Goal: Information Seeking & Learning: Learn about a topic

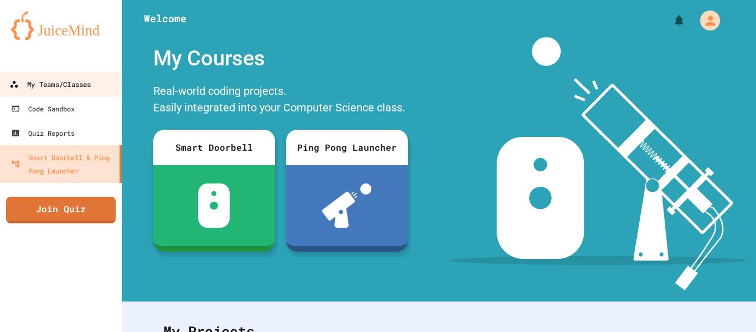
click at [86, 89] on div "My Teams/Classes" at bounding box center [49, 84] width 81 height 14
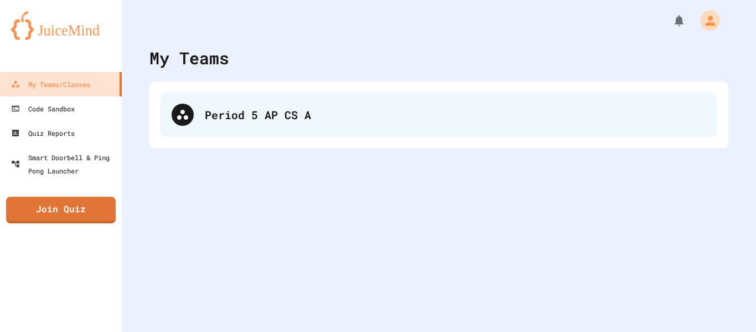
click at [222, 105] on div "Period 5 AP CS A" at bounding box center [438, 114] width 557 height 44
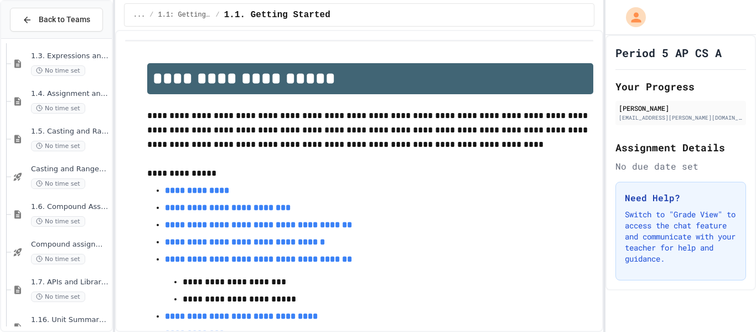
scroll to position [521, 0]
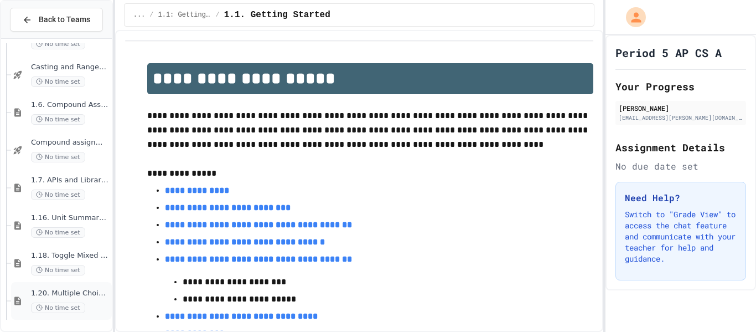
click at [53, 294] on span "1.20. Multiple Choice Exercises for Unit 1a (1.1-1.6)" at bounding box center [70, 292] width 79 height 9
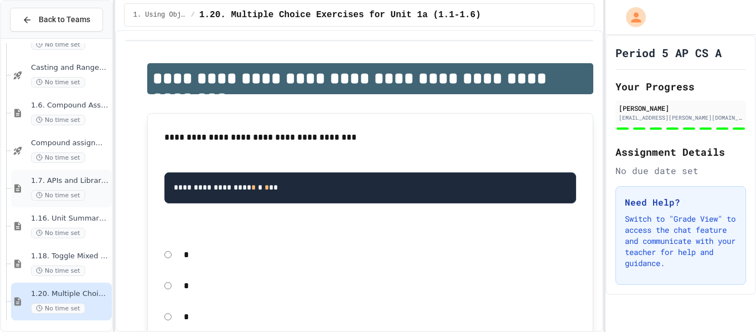
scroll to position [521, 0]
click at [94, 188] on div "1.7. APIs and Libraries No time set" at bounding box center [70, 187] width 79 height 24
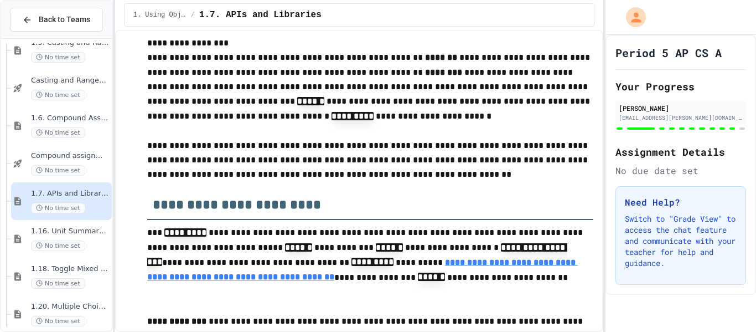
scroll to position [250, 0]
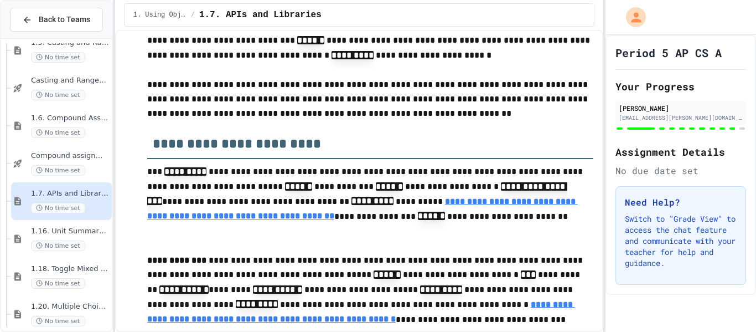
type input "**"
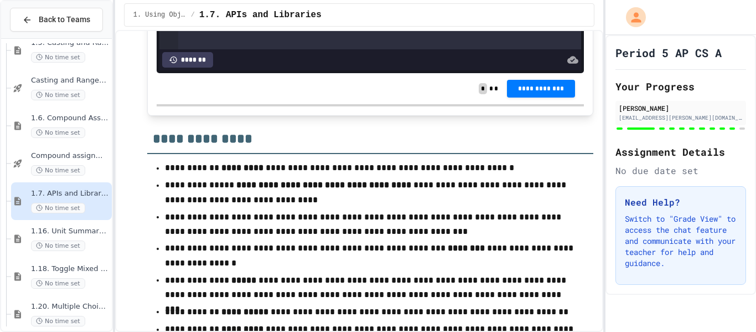
scroll to position [5501, 0]
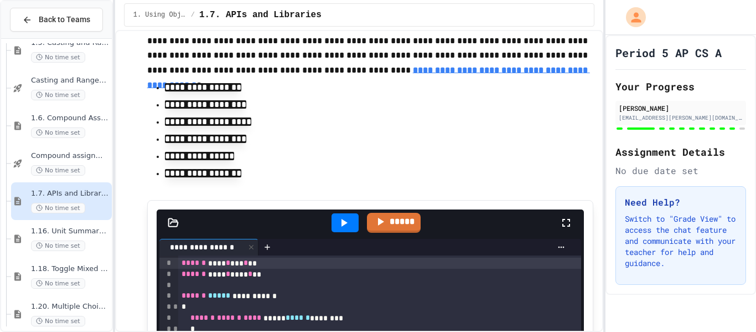
scroll to position [4918, 0]
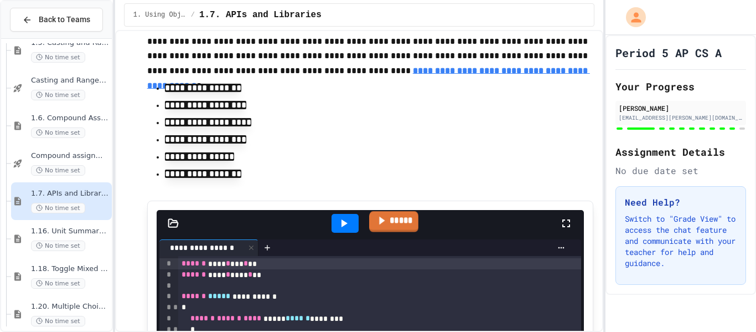
click at [417, 232] on link "*****" at bounding box center [393, 221] width 49 height 21
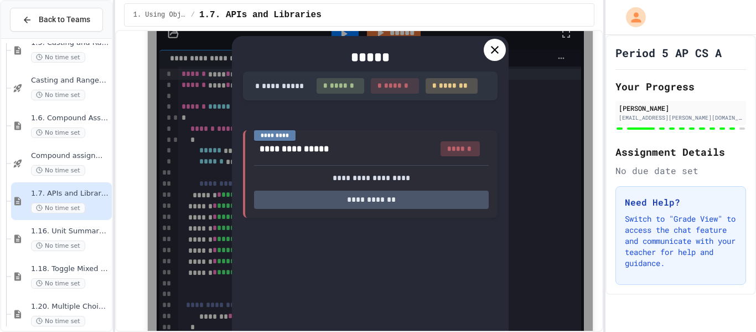
scroll to position [5111, 0]
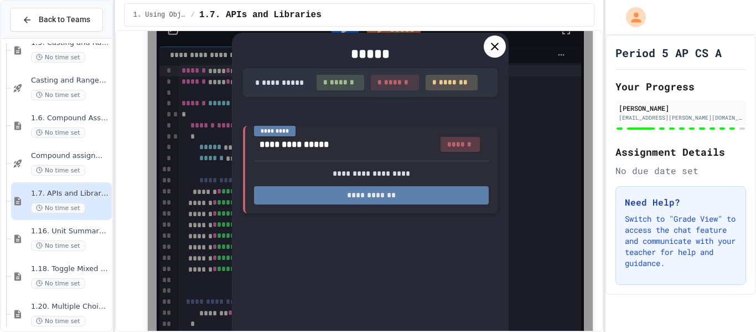
click at [417, 204] on button "**********" at bounding box center [371, 195] width 235 height 18
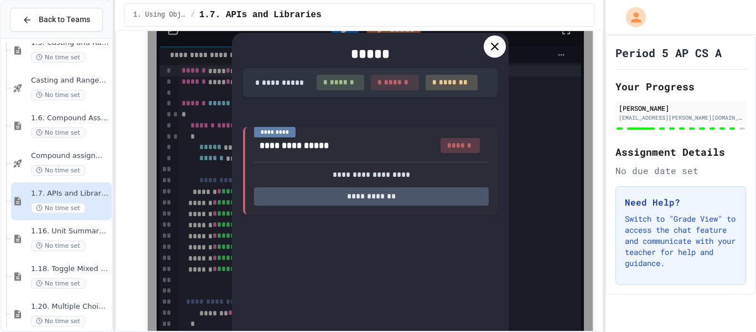
scroll to position [12, 0]
click at [499, 53] on icon at bounding box center [494, 46] width 13 height 13
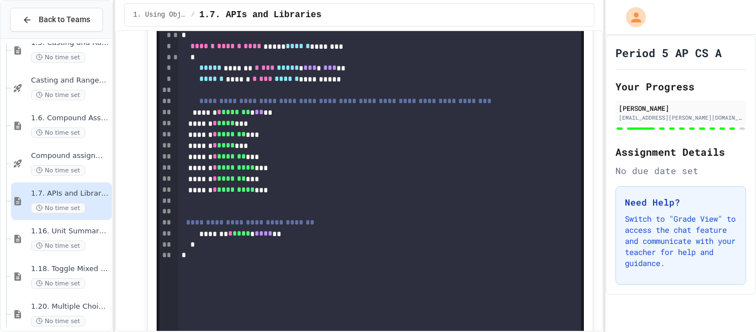
scroll to position [5191, 0]
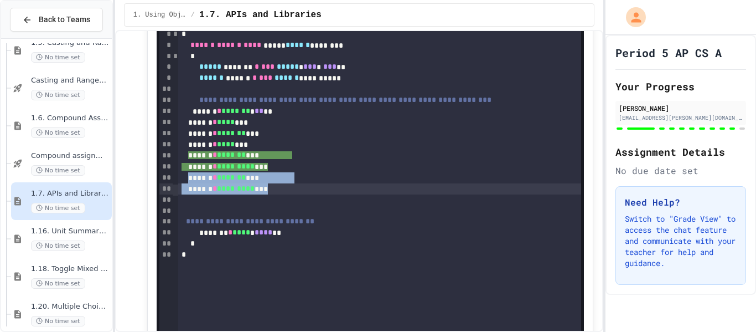
drag, startPoint x: 195, startPoint y: 196, endPoint x: 289, endPoint y: 206, distance: 94.7
click at [289, 206] on div "**********" at bounding box center [379, 171] width 403 height 376
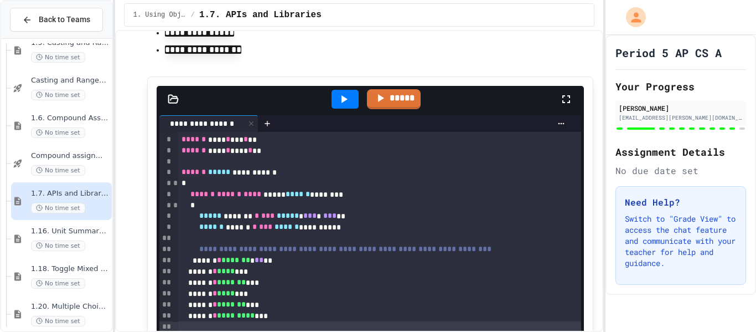
scroll to position [5032, 0]
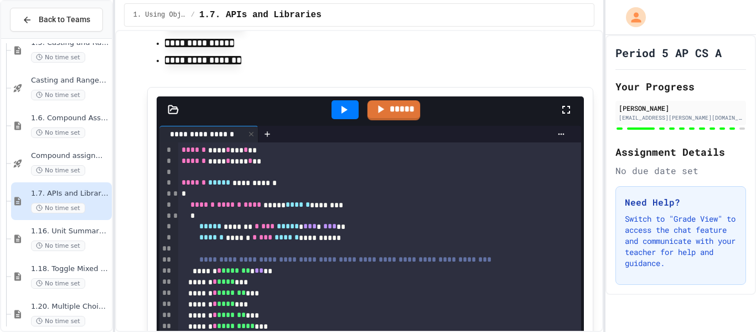
click at [345, 119] on div at bounding box center [345, 109] width 27 height 19
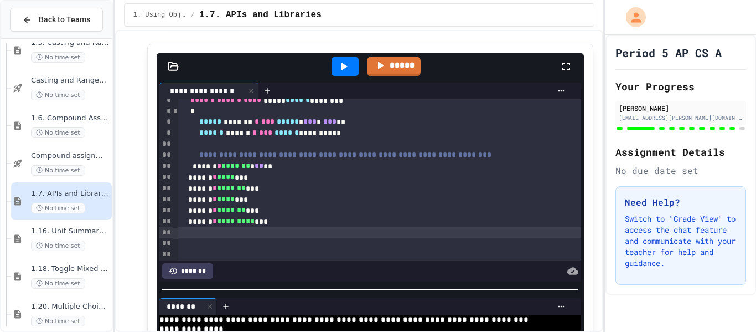
scroll to position [0, 0]
